Goal: Task Accomplishment & Management: Use online tool/utility

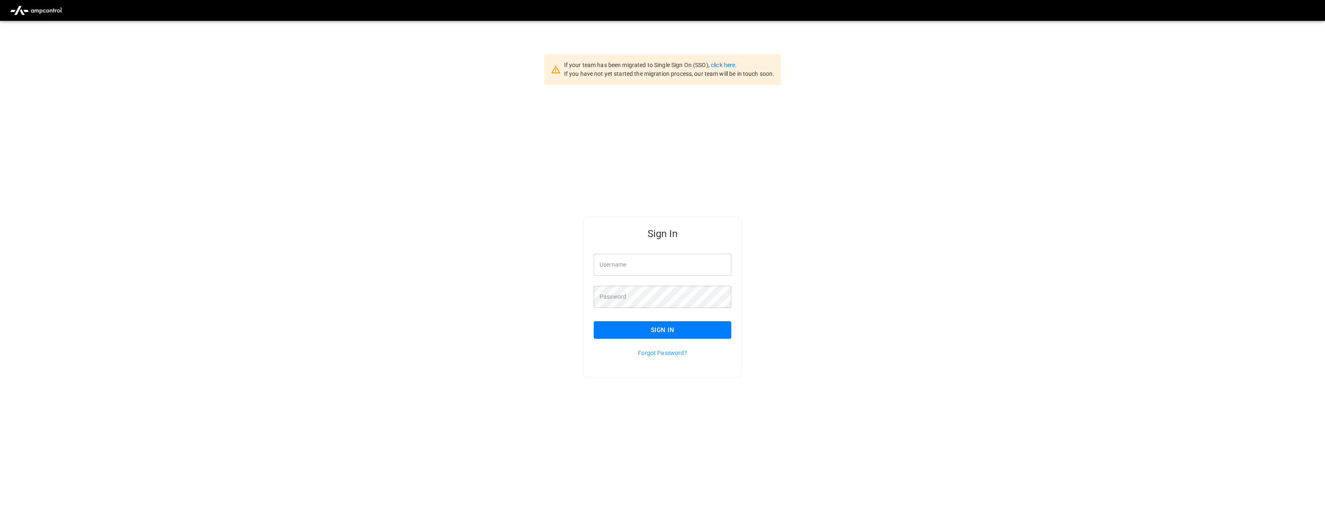
click at [682, 273] on input "Username" at bounding box center [663, 265] width 138 height 22
type input "**********"
click at [622, 268] on input "Username" at bounding box center [663, 261] width 138 height 22
type input "**********"
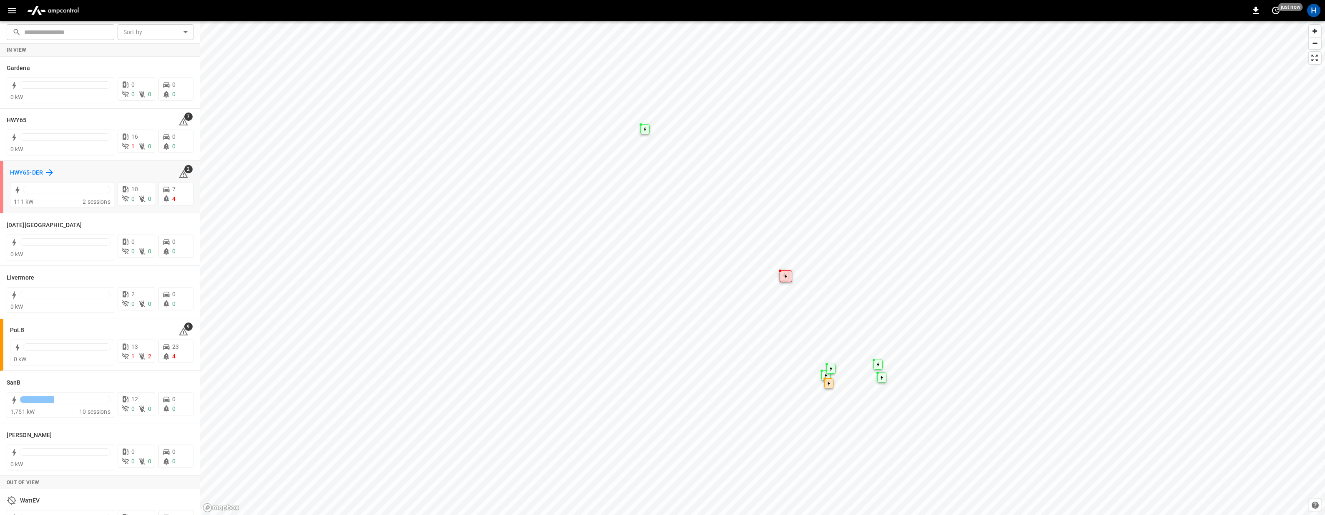
click at [21, 173] on h6 "HWY65-DER" at bounding box center [26, 172] width 33 height 9
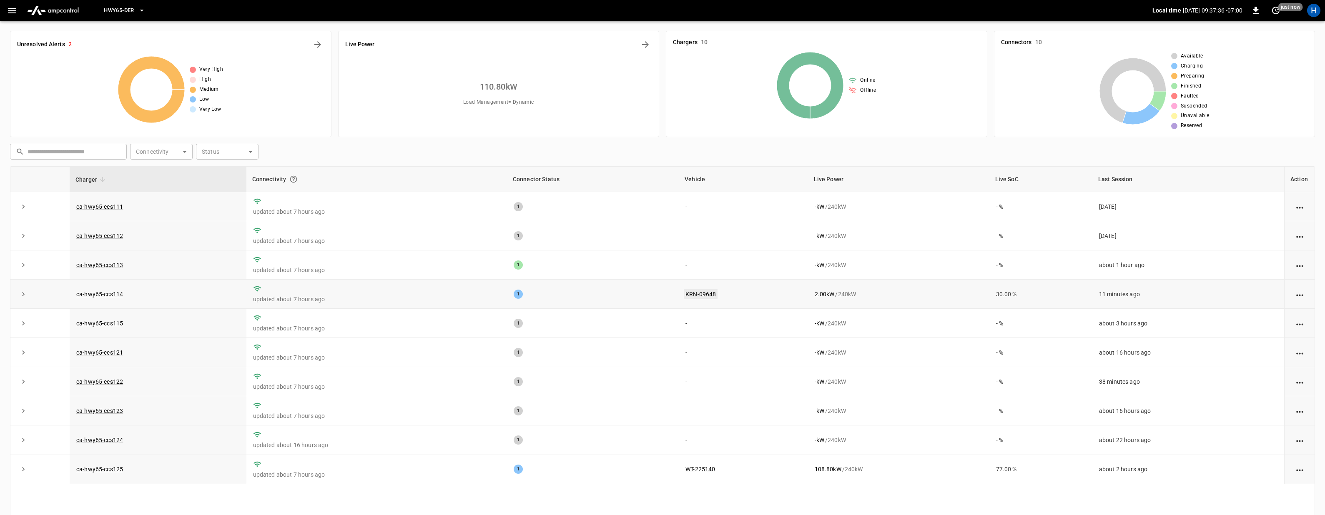
click at [698, 293] on link "KRN-09648" at bounding box center [701, 294] width 34 height 10
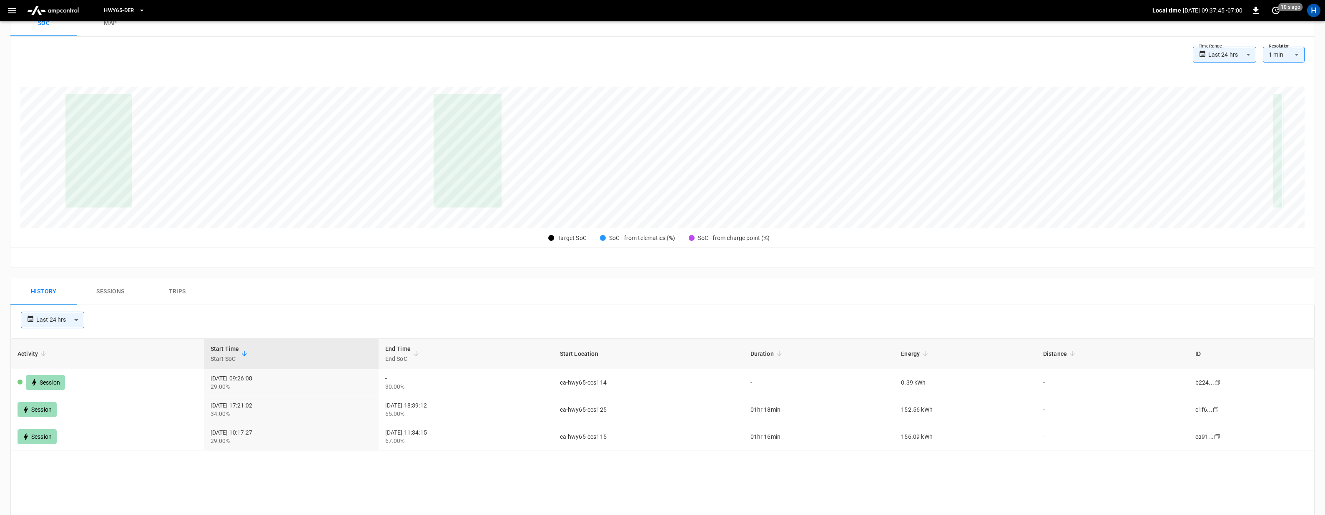
scroll to position [230, 0]
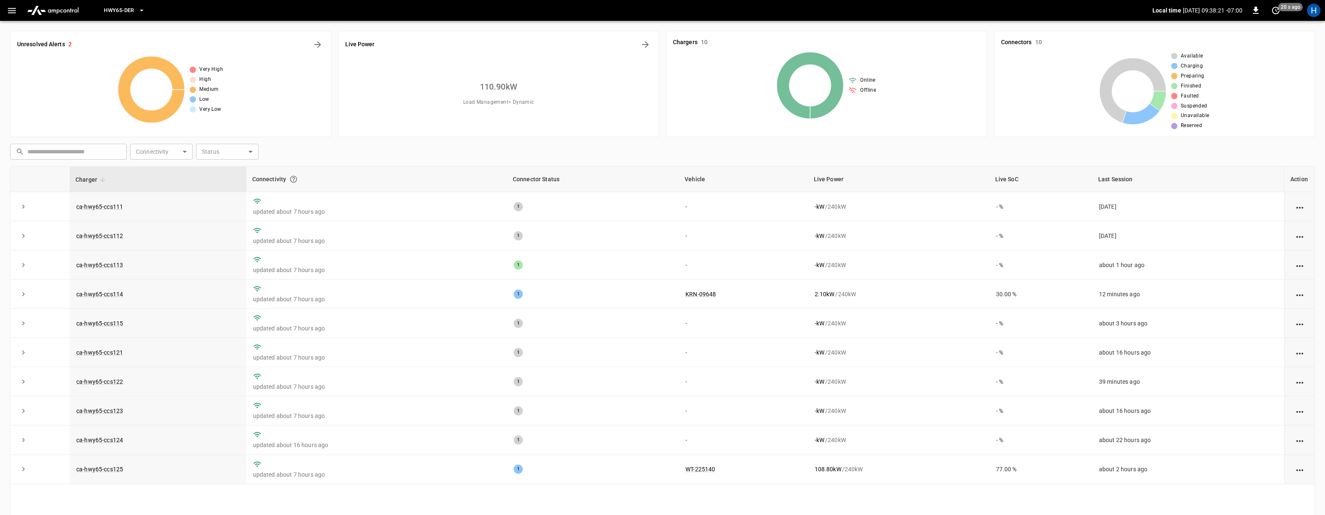
click at [10, 12] on icon "button" at bounding box center [12, 10] width 8 height 5
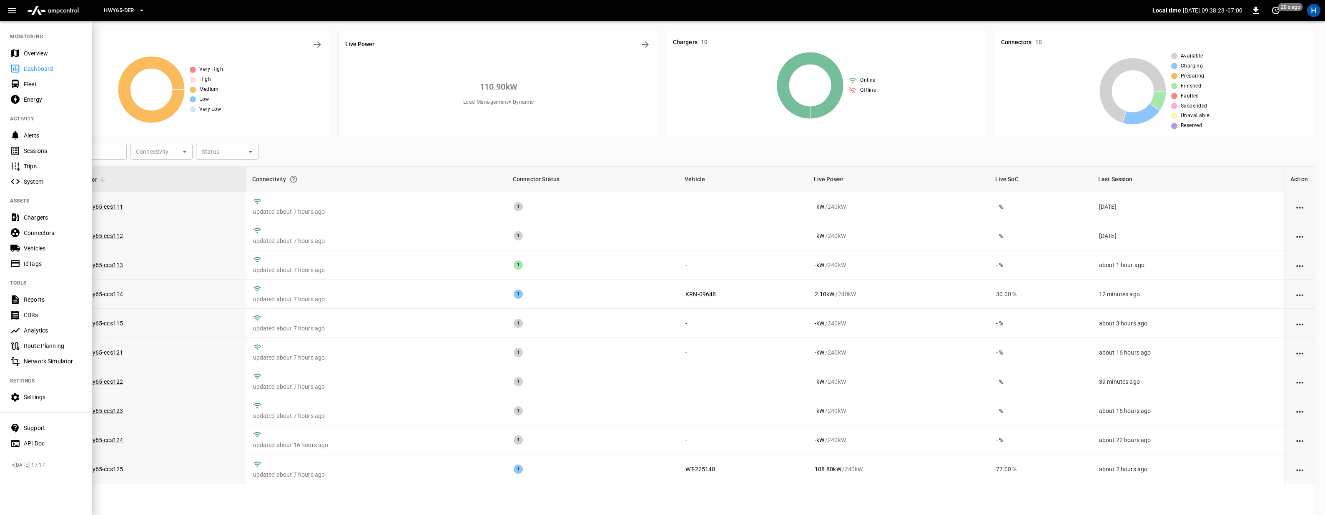
click at [38, 98] on div "Energy" at bounding box center [53, 99] width 58 height 8
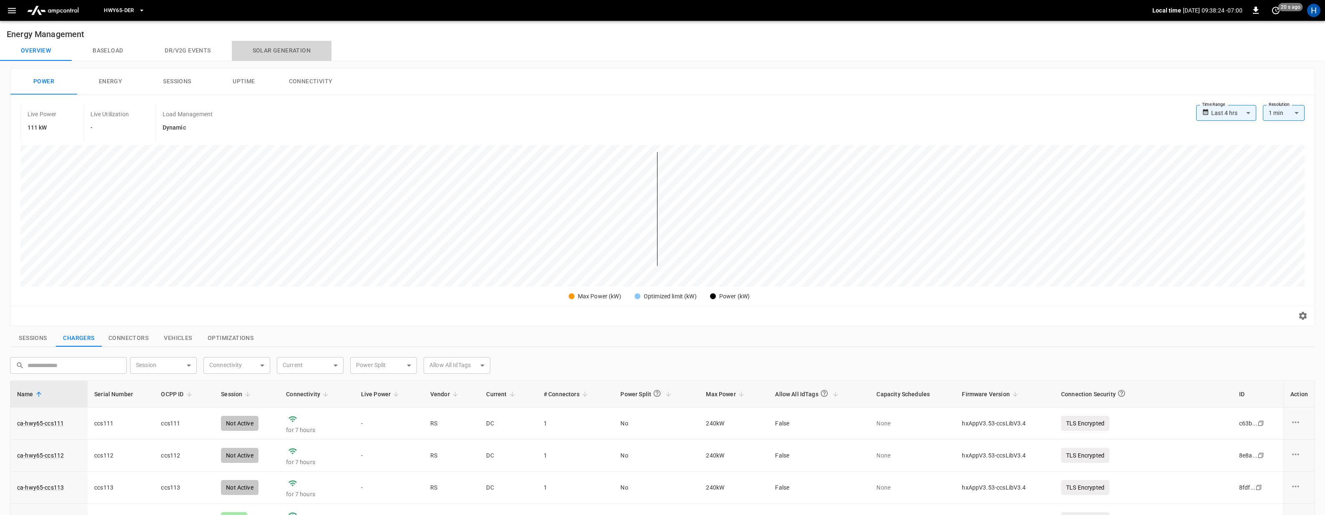
click at [283, 52] on button "Solar generation" at bounding box center [282, 51] width 100 height 20
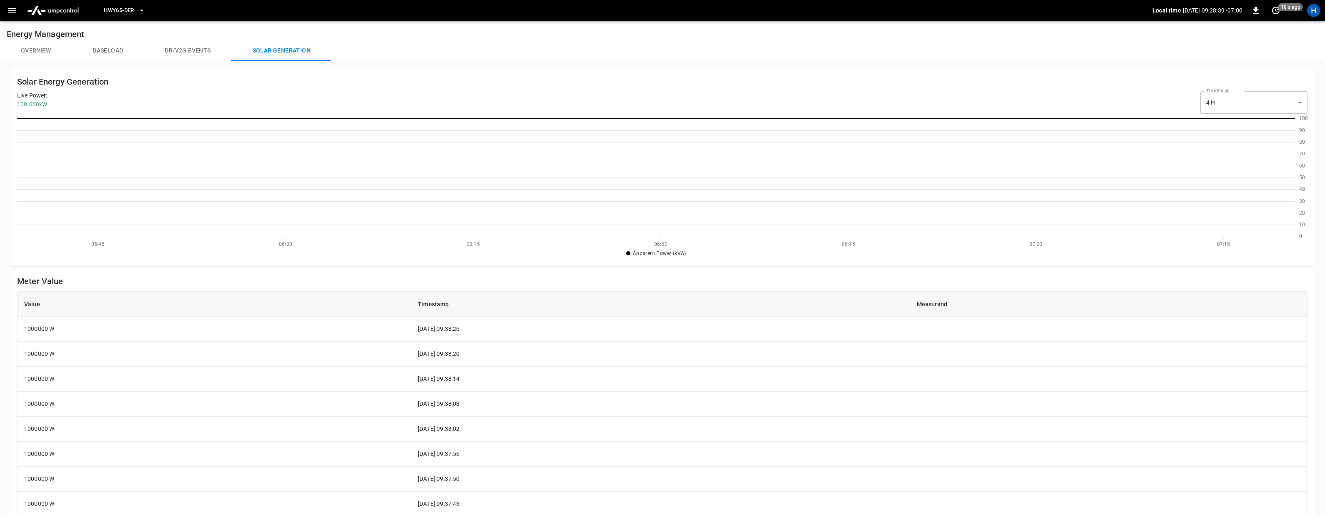
click at [186, 50] on button "Dr/V2G events" at bounding box center [188, 51] width 88 height 20
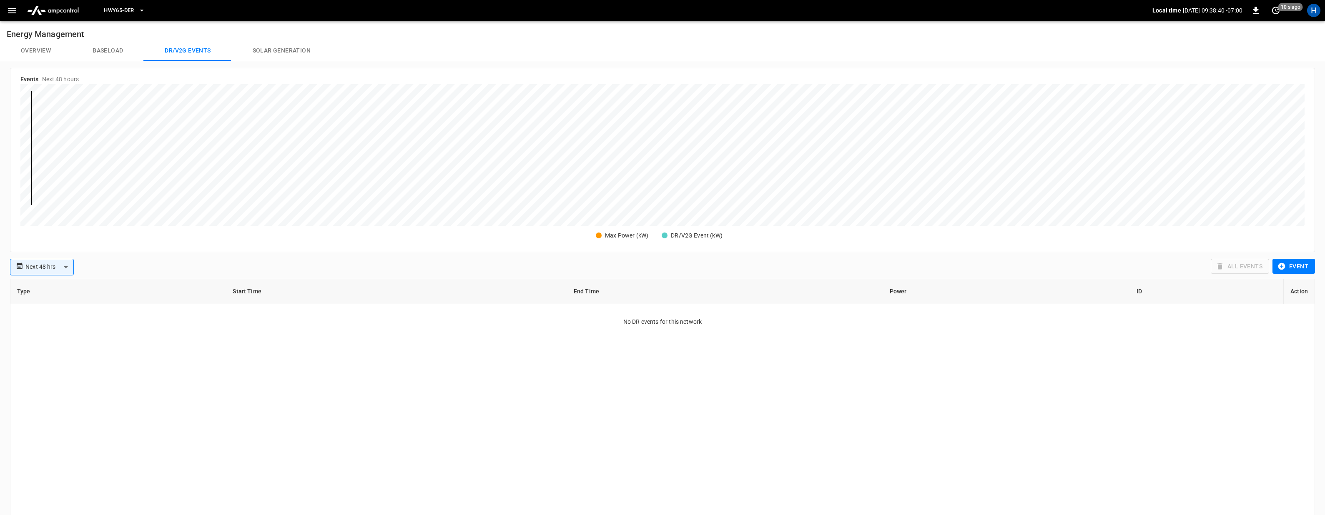
click at [107, 48] on button "Baseload" at bounding box center [108, 51] width 72 height 20
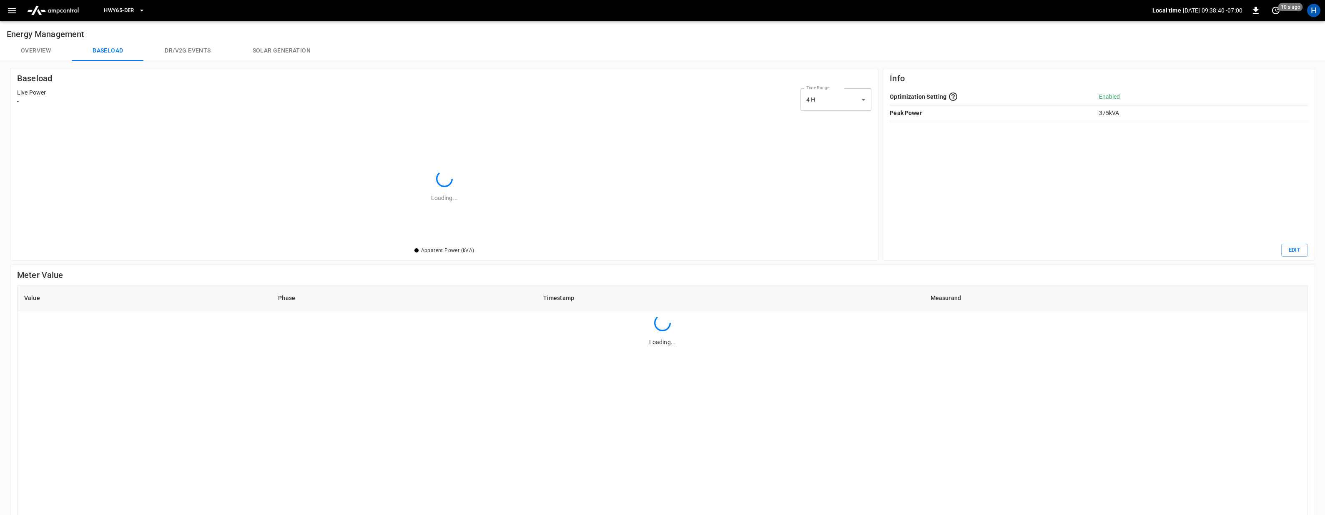
scroll to position [120, 843]
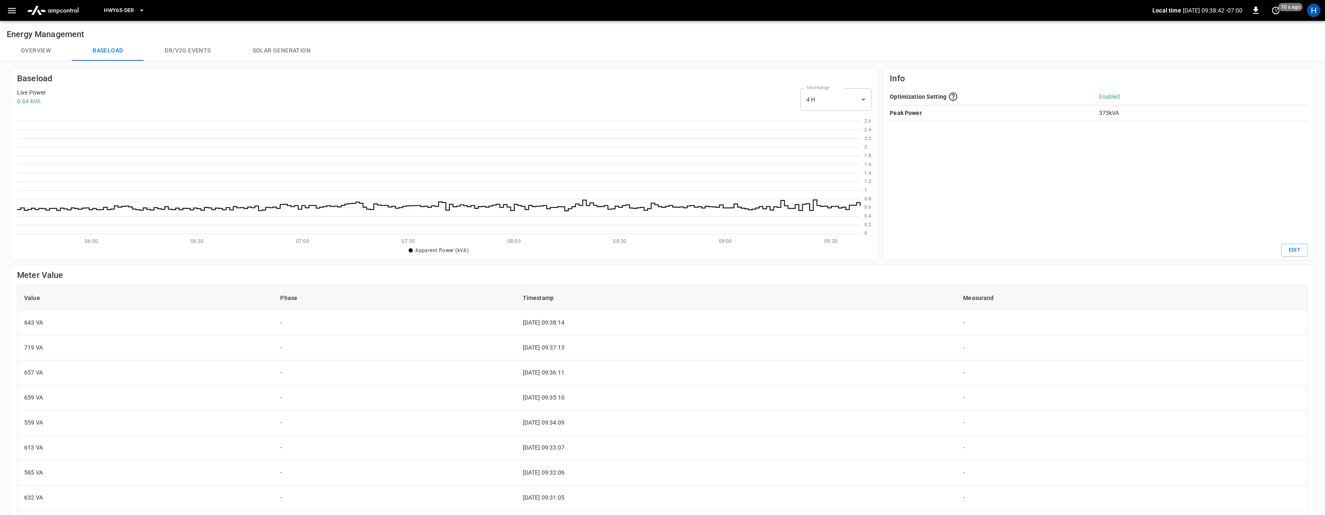
click at [44, 49] on button "Overview" at bounding box center [36, 51] width 72 height 20
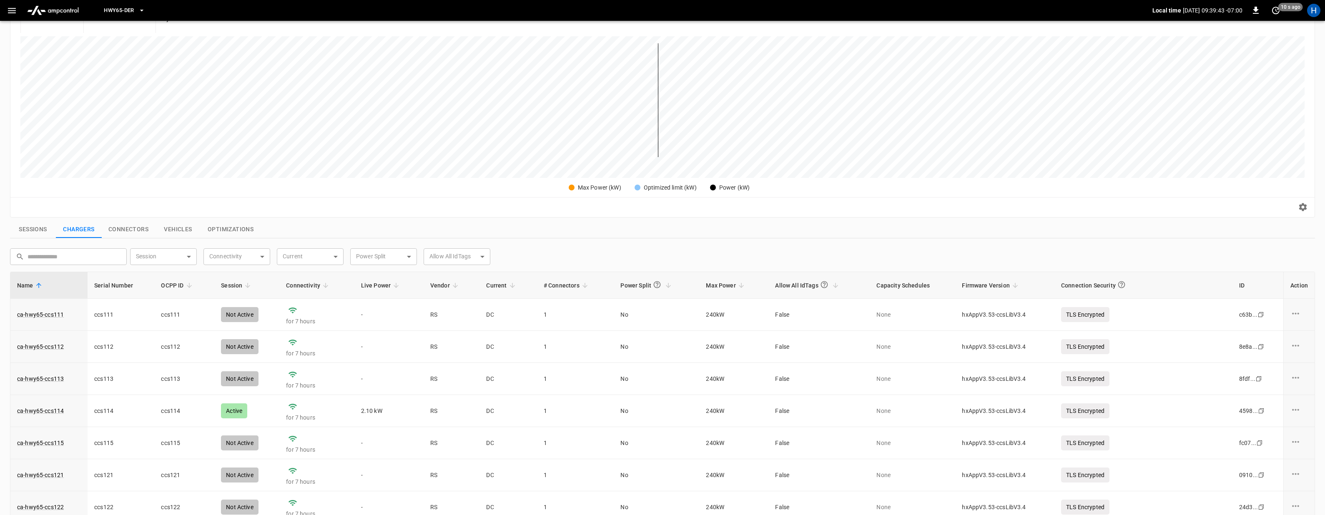
scroll to position [255, 0]
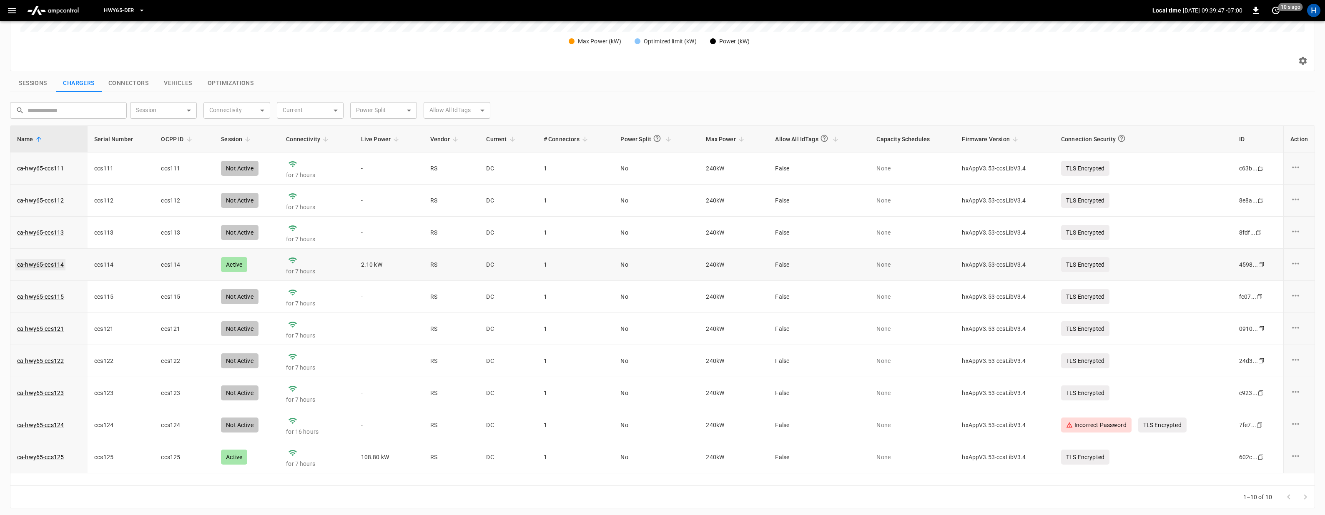
click at [51, 263] on link "ca-hwy65-ccs114" at bounding box center [40, 265] width 50 height 12
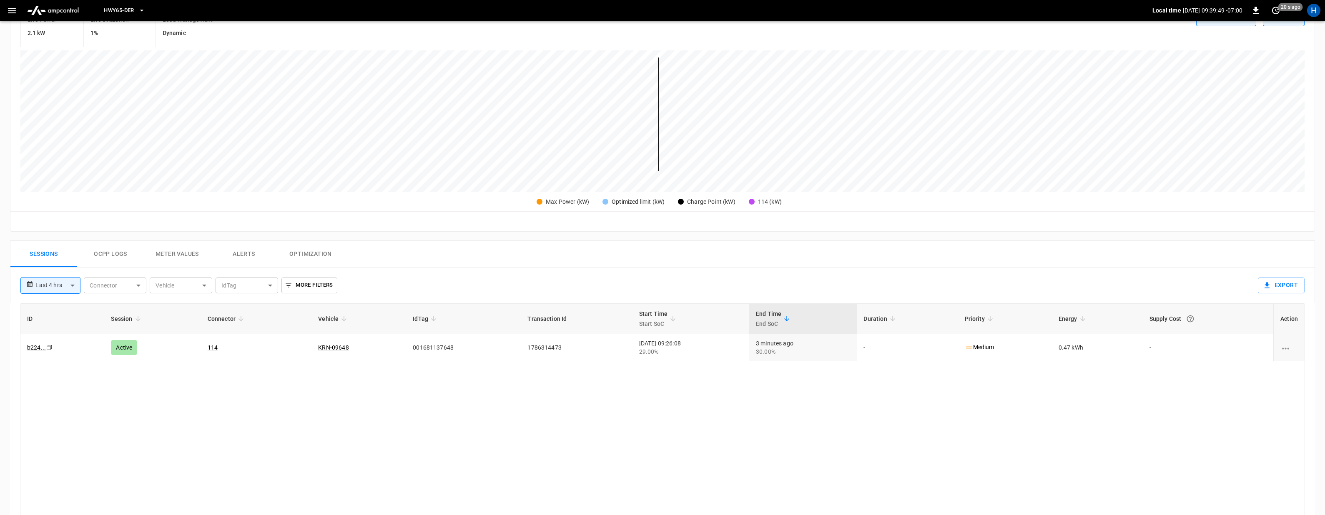
scroll to position [194, 0]
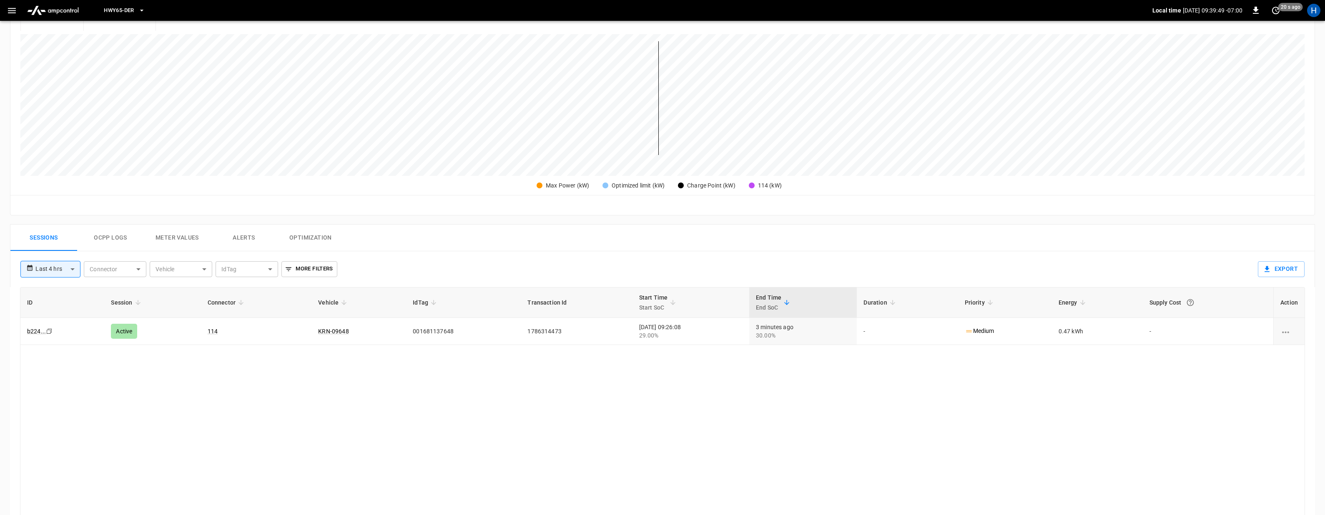
click at [114, 236] on button "Ocpp logs" at bounding box center [110, 238] width 67 height 27
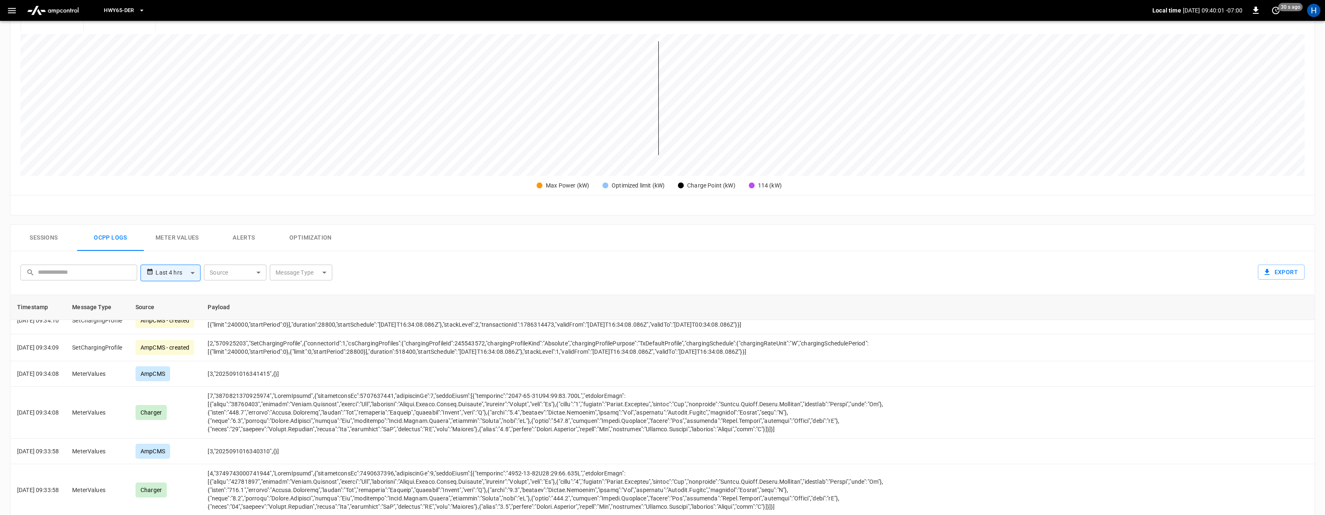
scroll to position [2950, 0]
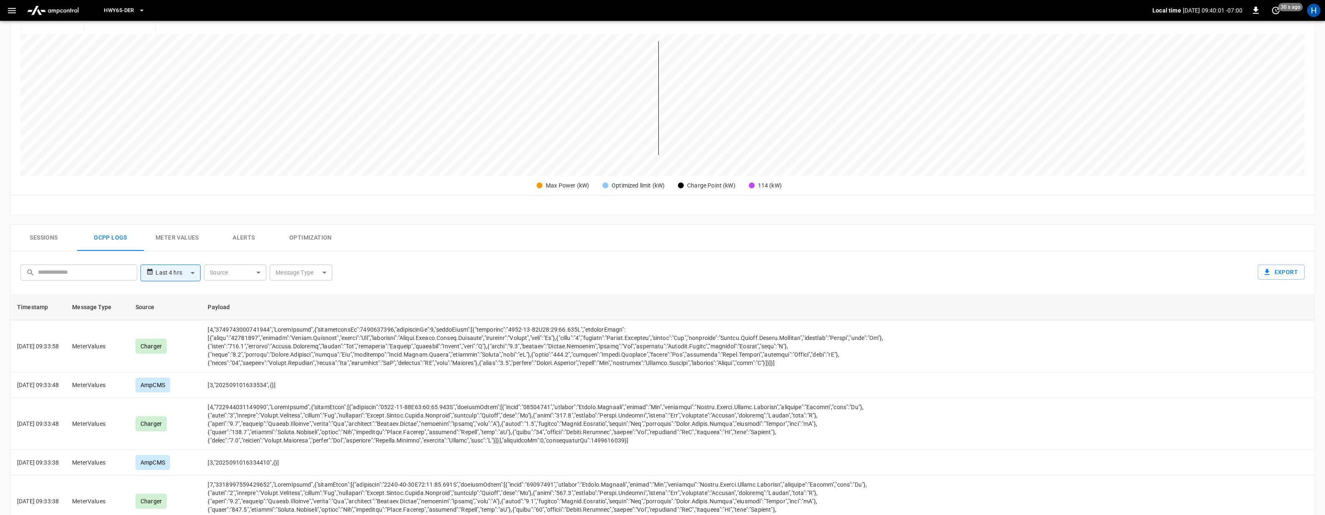
click at [243, 274] on body "**********" at bounding box center [662, 247] width 1325 height 882
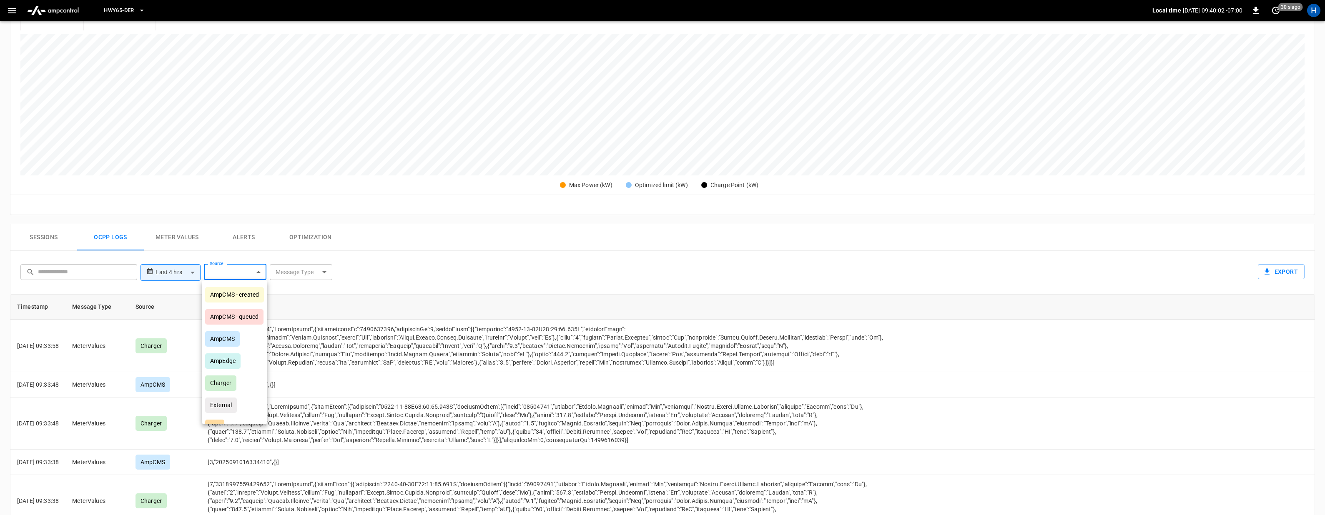
scroll to position [3278, 0]
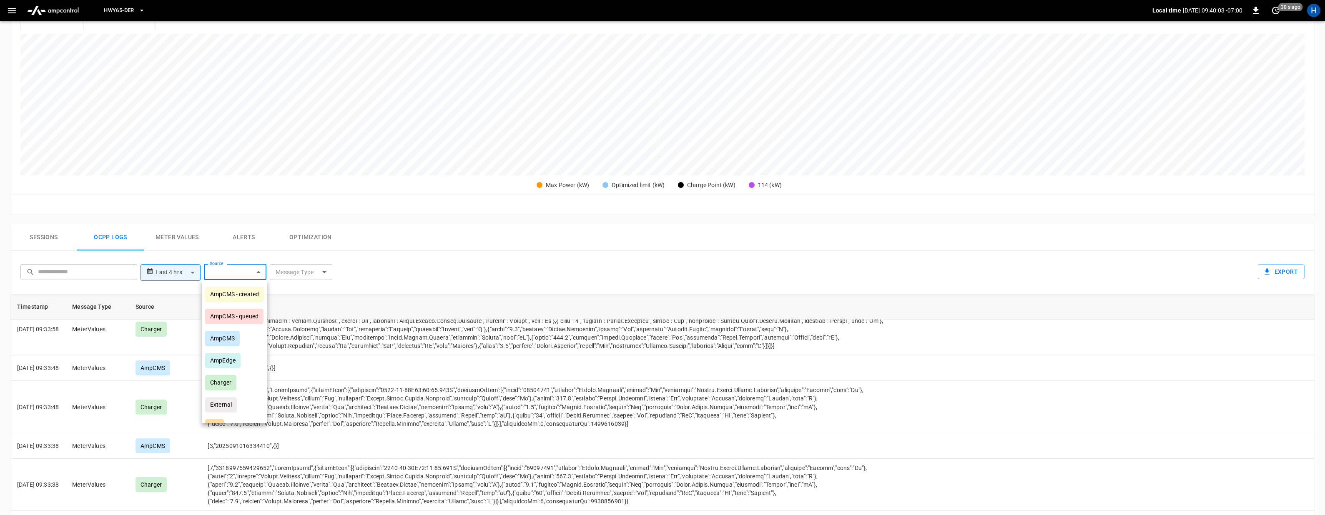
click at [224, 364] on div "AmpEdge" at bounding box center [222, 360] width 35 height 15
type input "*******"
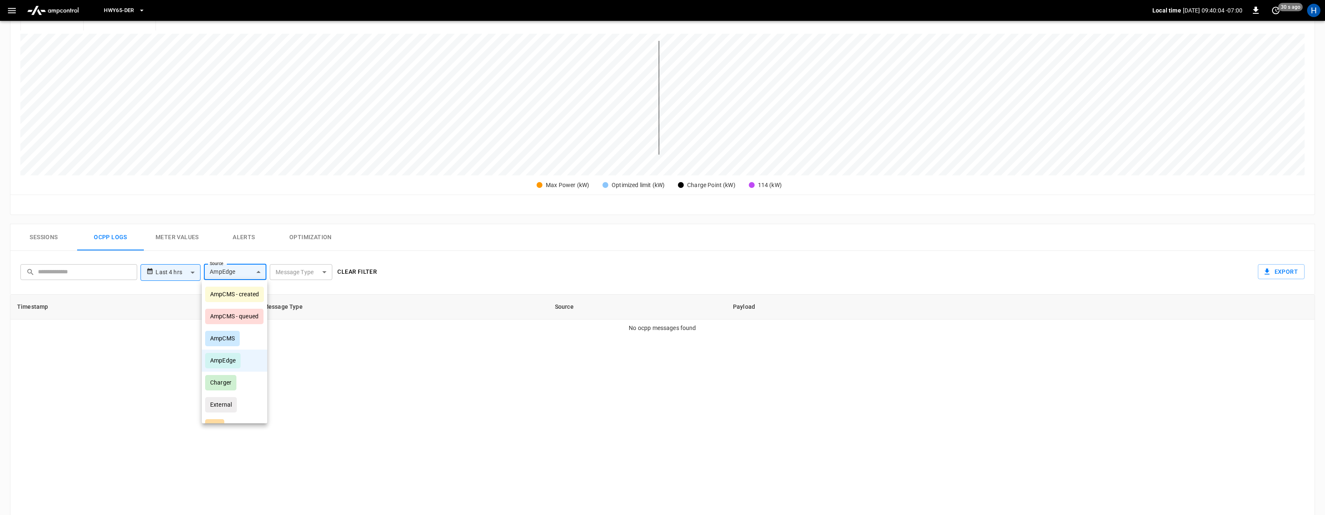
click at [363, 349] on div at bounding box center [662, 257] width 1325 height 515
click at [174, 276] on body "**********" at bounding box center [662, 247] width 1325 height 882
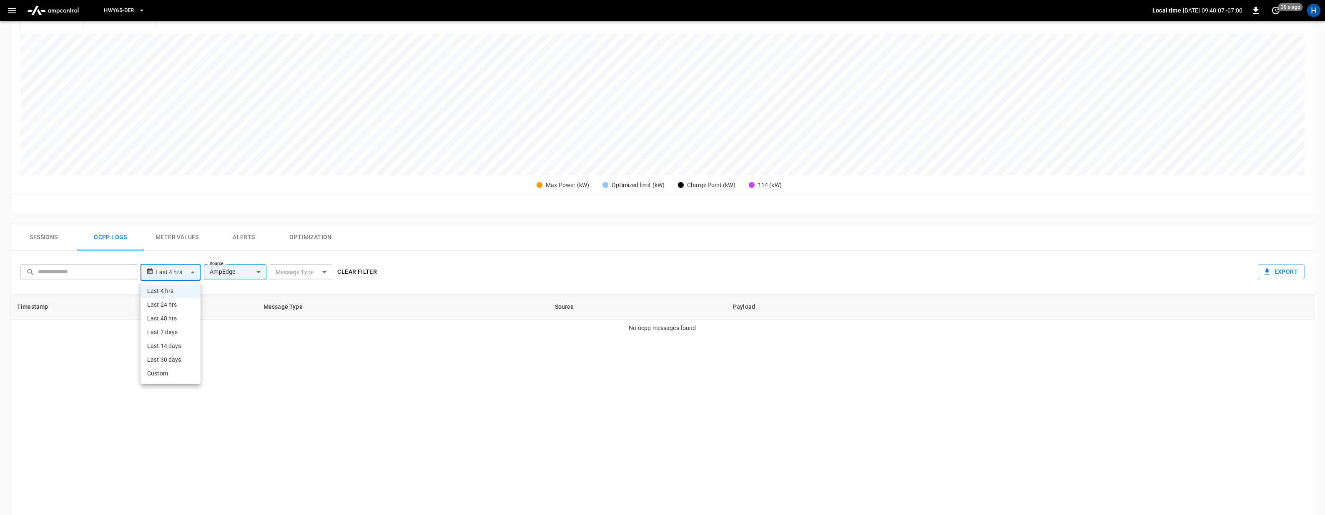
click at [166, 309] on li "Last 24 hrs" at bounding box center [170, 305] width 60 height 14
type input "**********"
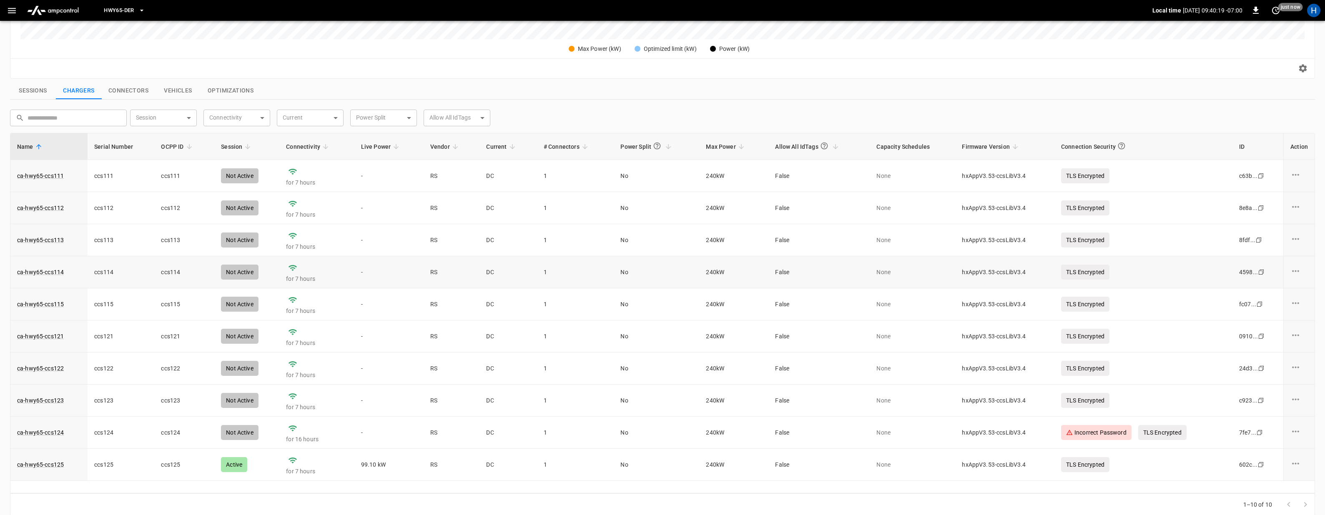
scroll to position [255, 0]
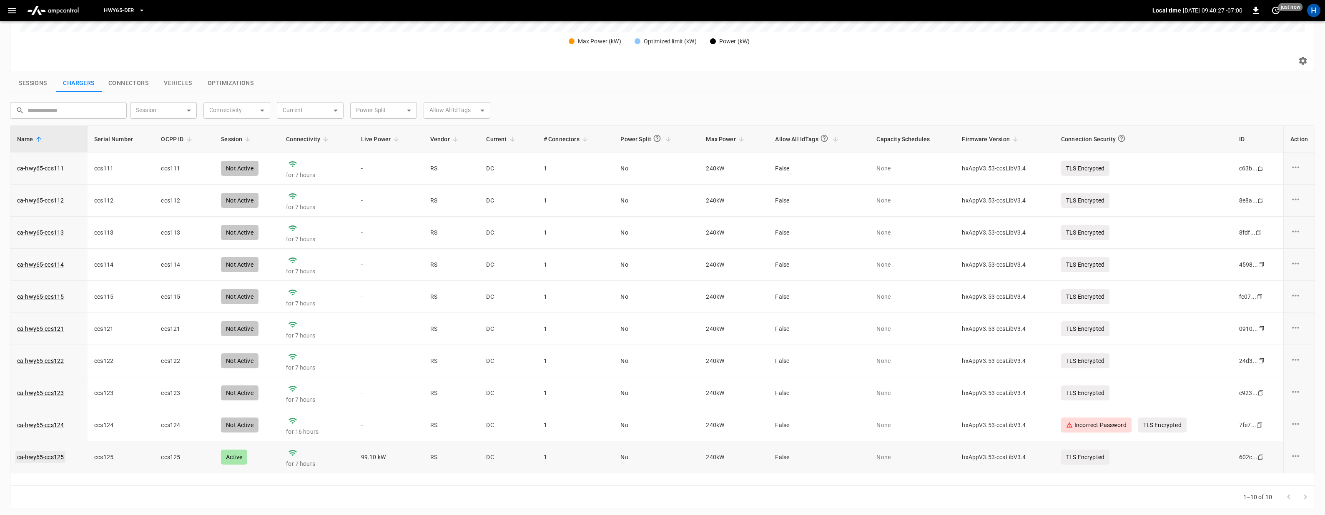
click at [40, 456] on link "ca-hwy65-ccs125" at bounding box center [40, 457] width 50 height 12
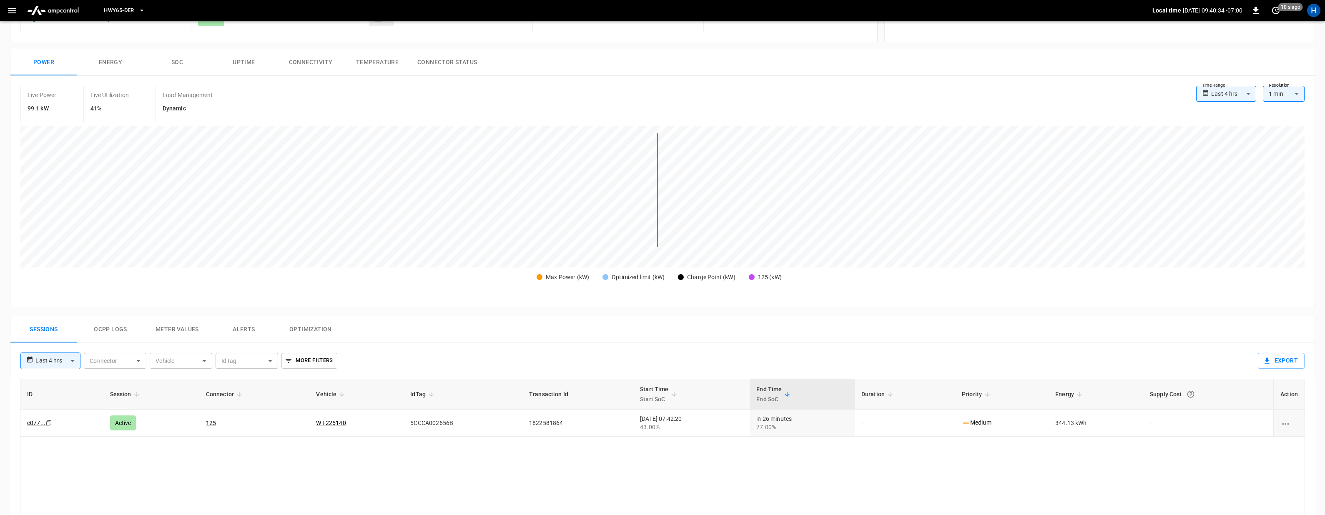
scroll to position [120, 0]
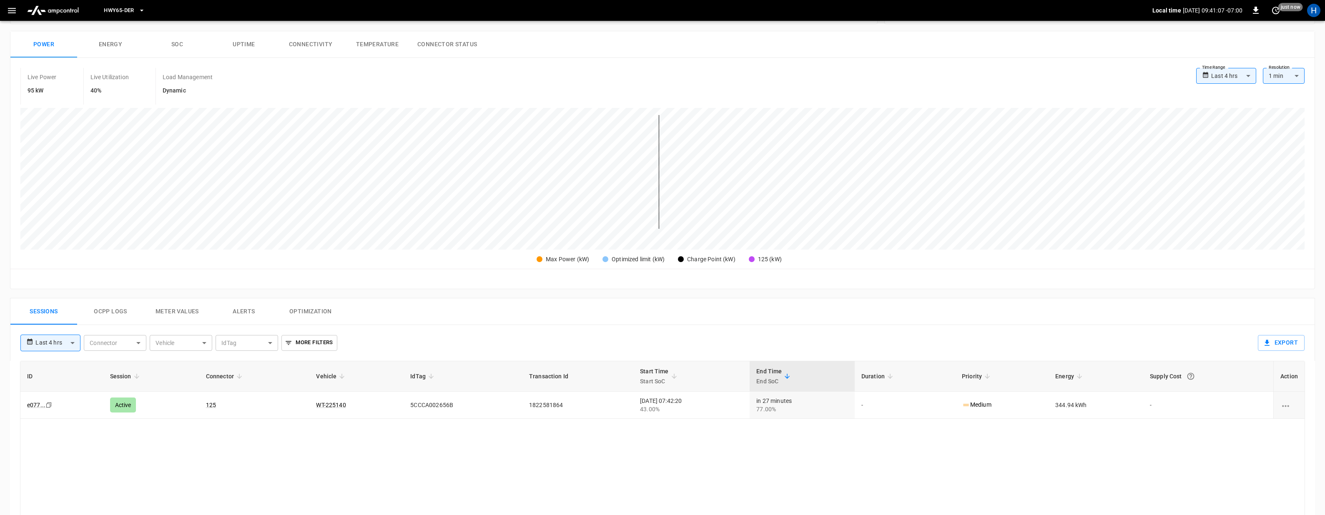
scroll to position [236, 0]
